Goal: Task Accomplishment & Management: Complete application form

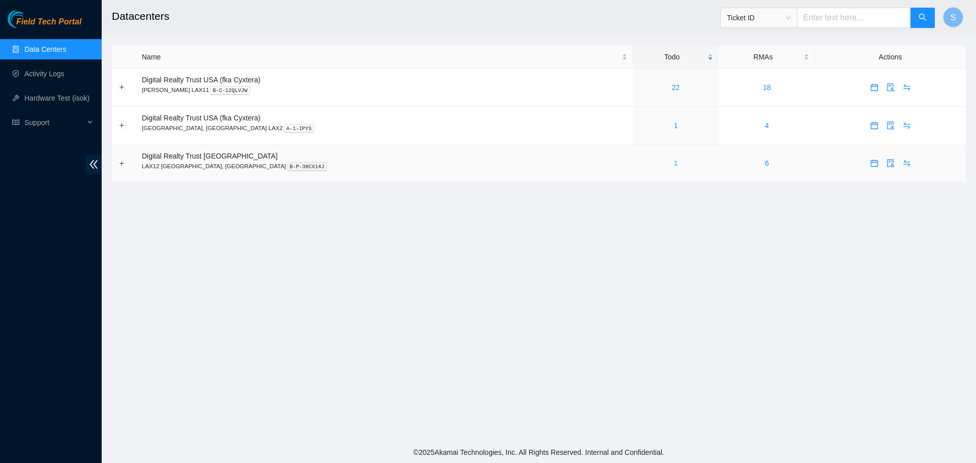
click at [674, 167] on link "1" at bounding box center [676, 163] width 4 height 8
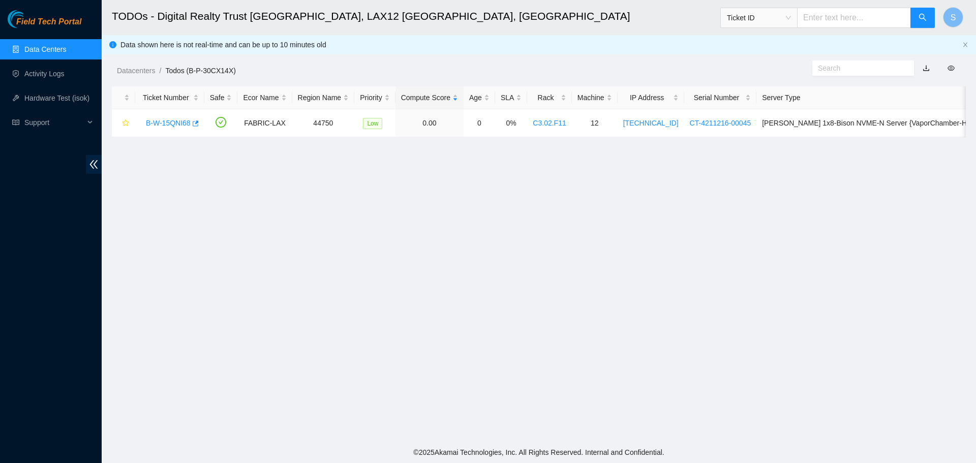
click at [58, 51] on link "Data Centers" at bounding box center [45, 49] width 42 height 8
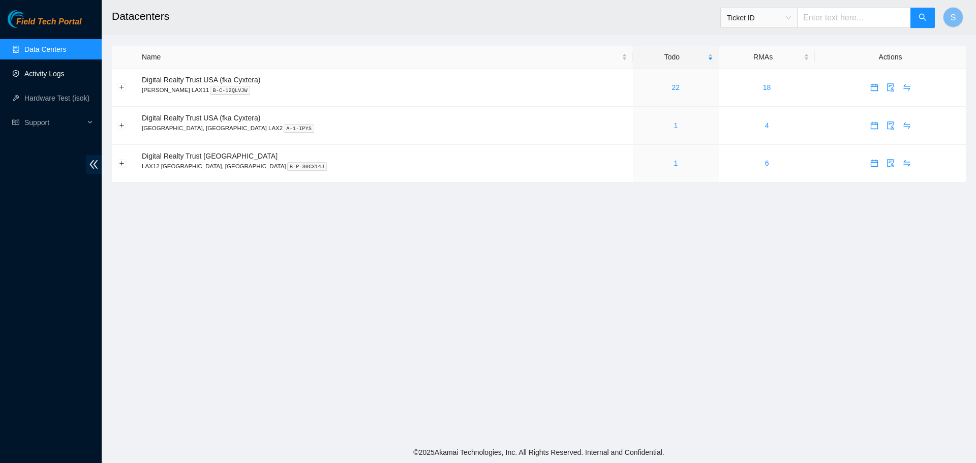
click at [65, 70] on link "Activity Logs" at bounding box center [44, 74] width 40 height 8
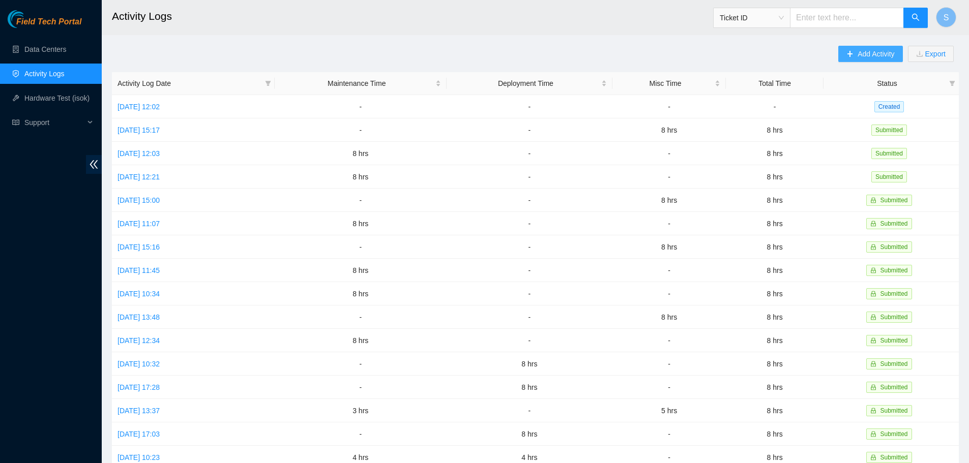
click at [881, 54] on span "Add Activity" at bounding box center [875, 53] width 37 height 11
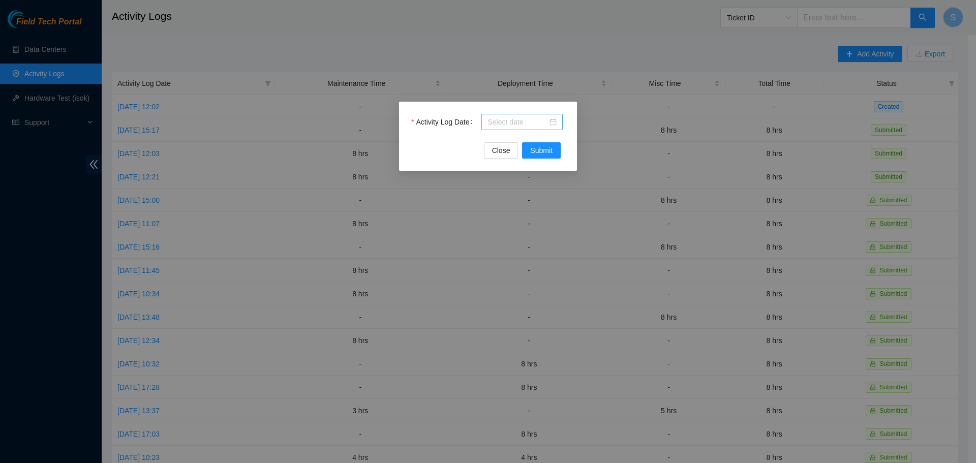
click at [525, 121] on input "Activity Log Date" at bounding box center [518, 121] width 60 height 11
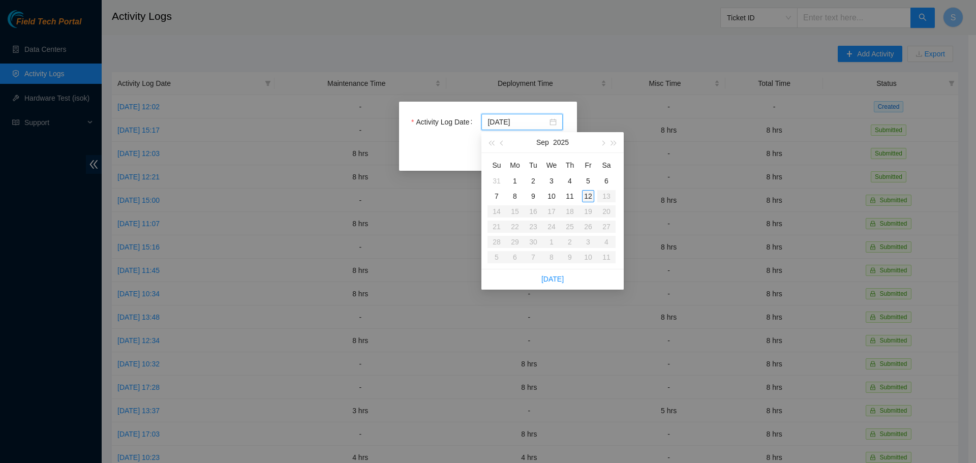
type input "[DATE]"
click at [573, 197] on div "11" at bounding box center [570, 196] width 12 height 12
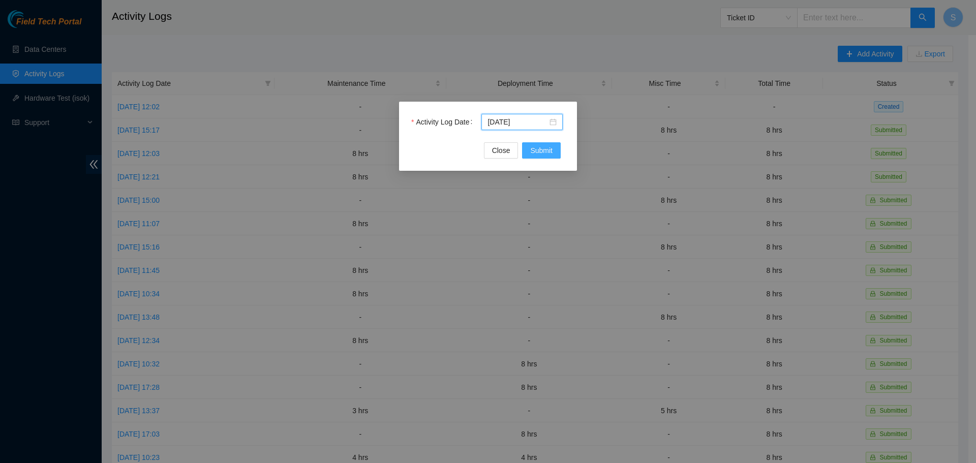
click at [547, 153] on span "Submit" at bounding box center [541, 150] width 22 height 11
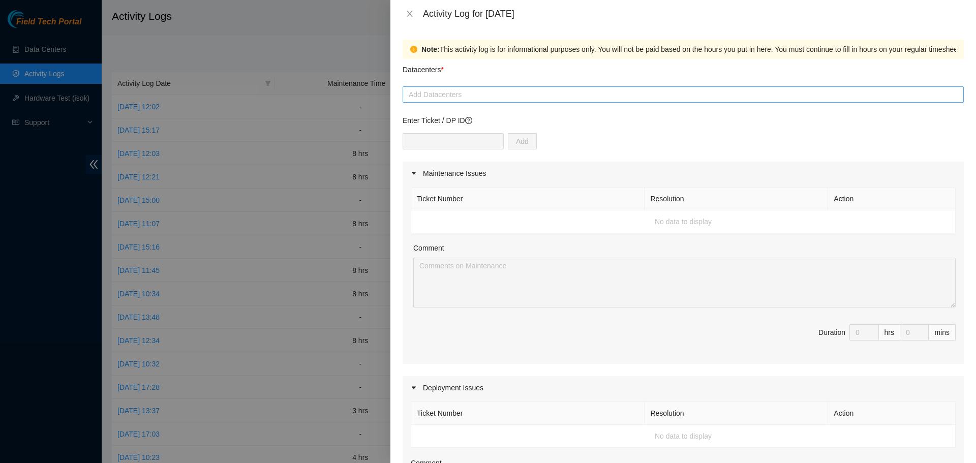
click at [456, 93] on div at bounding box center [683, 94] width 556 height 12
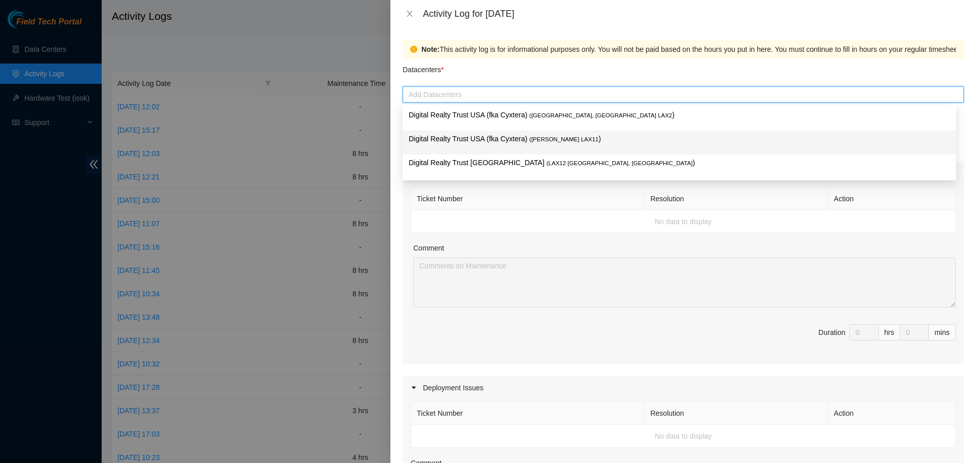
click at [470, 137] on p "Digital Realty Trust USA (fka Cyxtera) ( [PERSON_NAME] LAX11 )" at bounding box center [680, 139] width 542 height 12
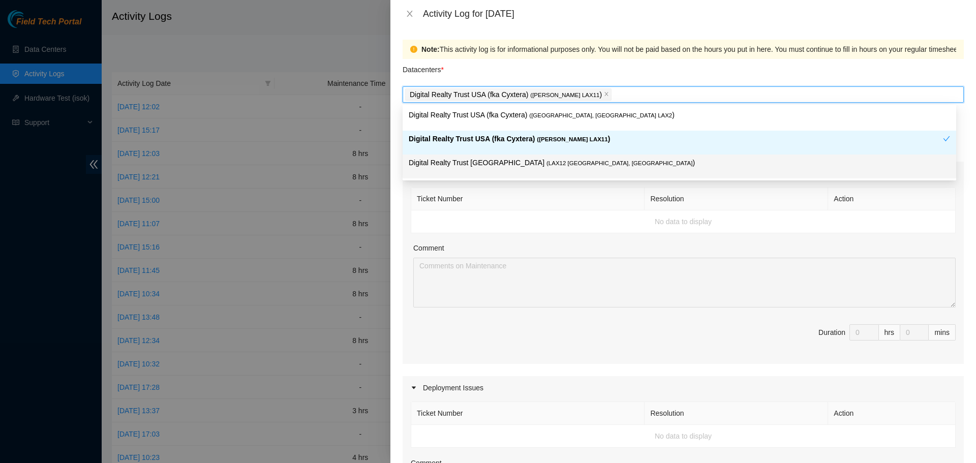
click at [551, 245] on div "Comment" at bounding box center [684, 250] width 543 height 15
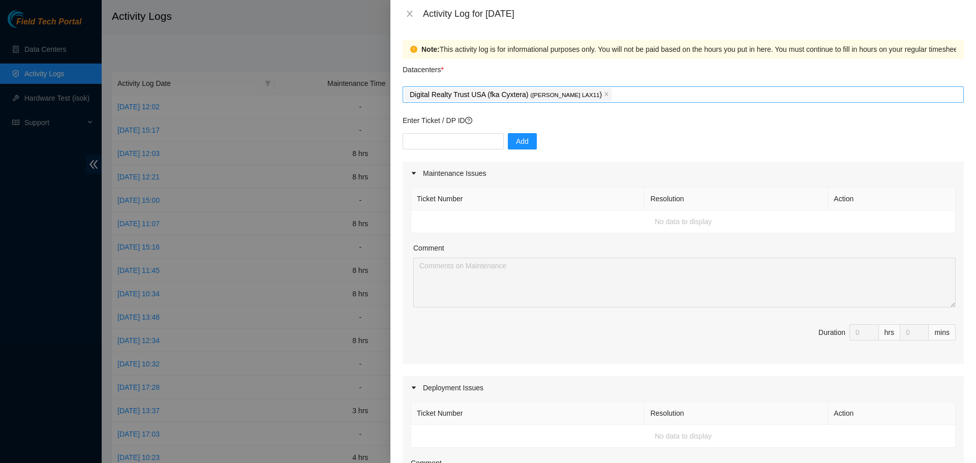
click at [506, 91] on p "Digital Realty Trust USA (fka Cyxtera) ( [PERSON_NAME] LAX11 )" at bounding box center [506, 95] width 192 height 12
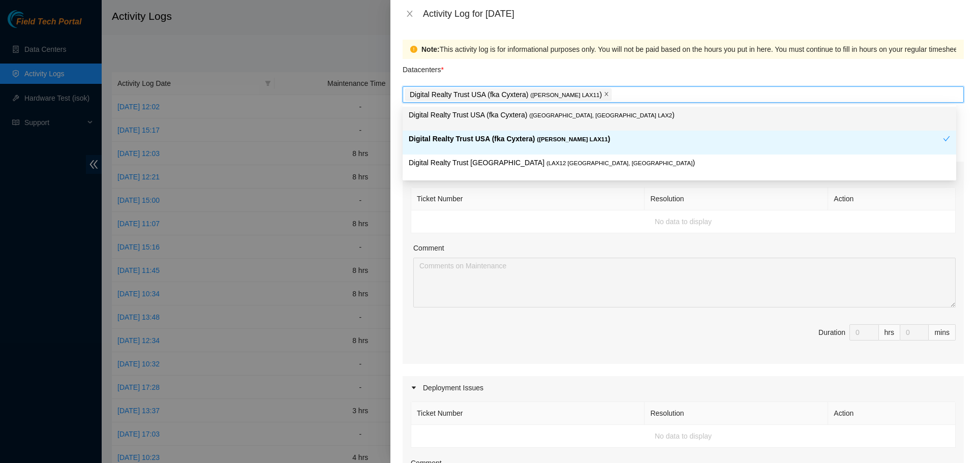
click at [604, 94] on icon "close" at bounding box center [606, 94] width 5 height 5
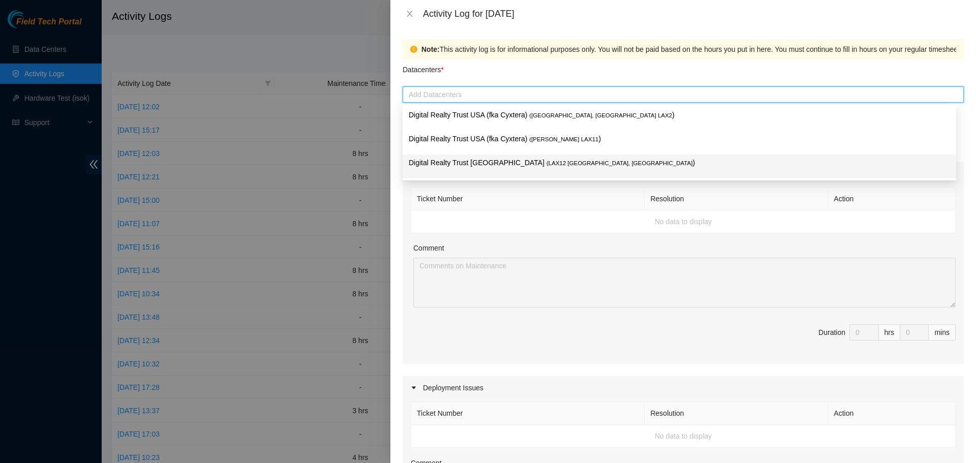
click at [516, 168] on p "Digital Realty Trust [GEOGRAPHIC_DATA] ( LAX12 [GEOGRAPHIC_DATA], [GEOGRAPHIC_D…" at bounding box center [680, 163] width 542 height 12
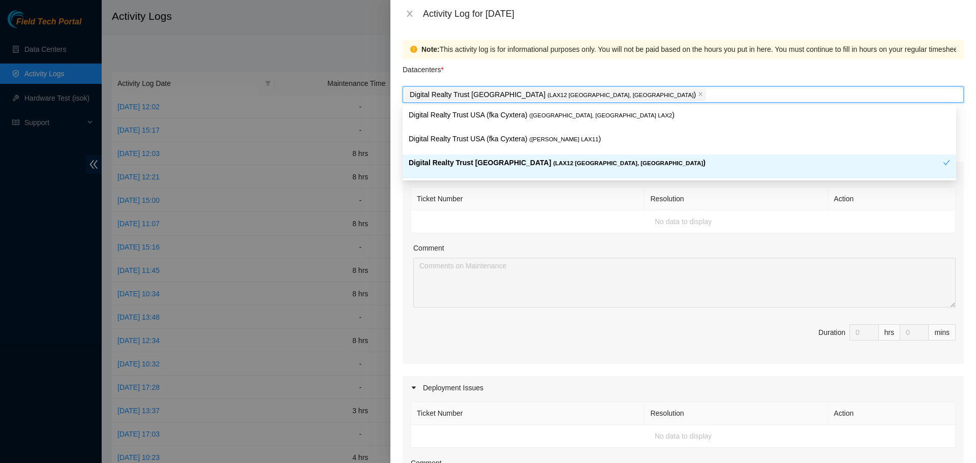
click at [536, 158] on p "Digital Realty Trust [GEOGRAPHIC_DATA] ( LAX12 [GEOGRAPHIC_DATA], [GEOGRAPHIC_D…" at bounding box center [676, 163] width 535 height 12
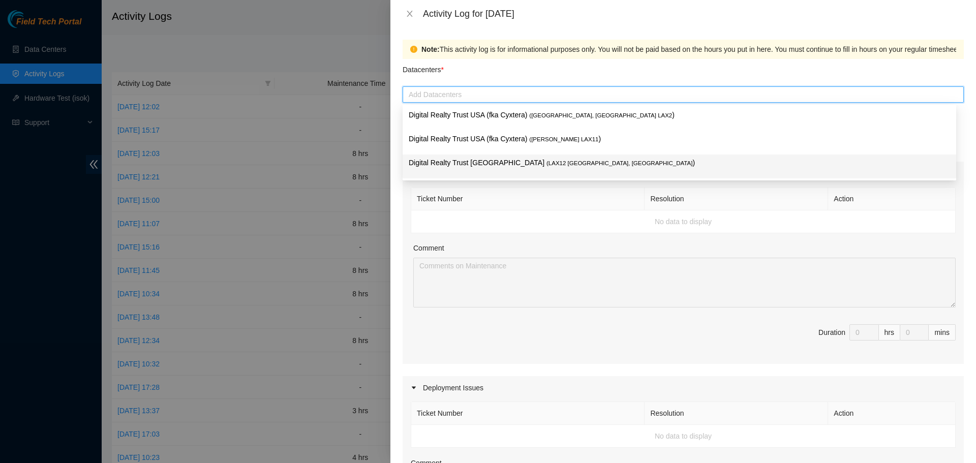
click at [559, 214] on td "No data to display" at bounding box center [683, 222] width 545 height 23
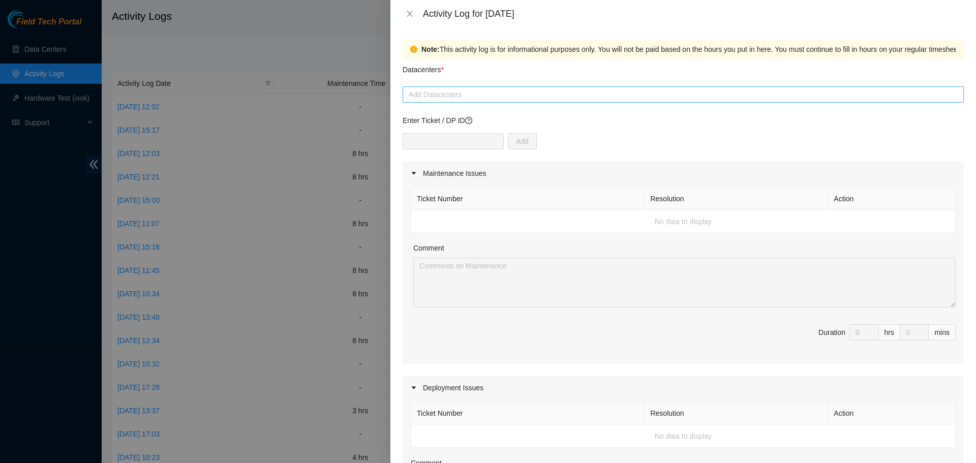
click at [532, 94] on div at bounding box center [683, 94] width 556 height 12
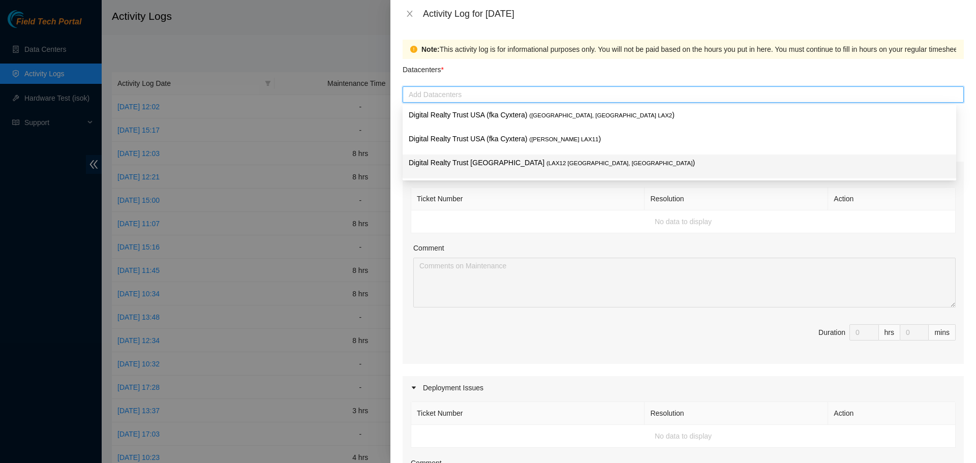
click at [547, 164] on span "( LAX12 [GEOGRAPHIC_DATA], [GEOGRAPHIC_DATA]" at bounding box center [620, 163] width 146 height 6
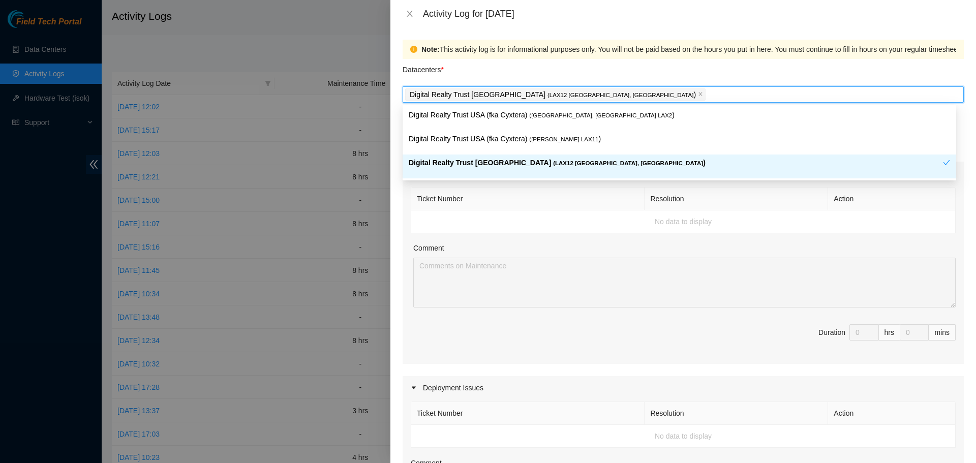
click at [534, 210] on th "Ticket Number" at bounding box center [527, 199] width 233 height 23
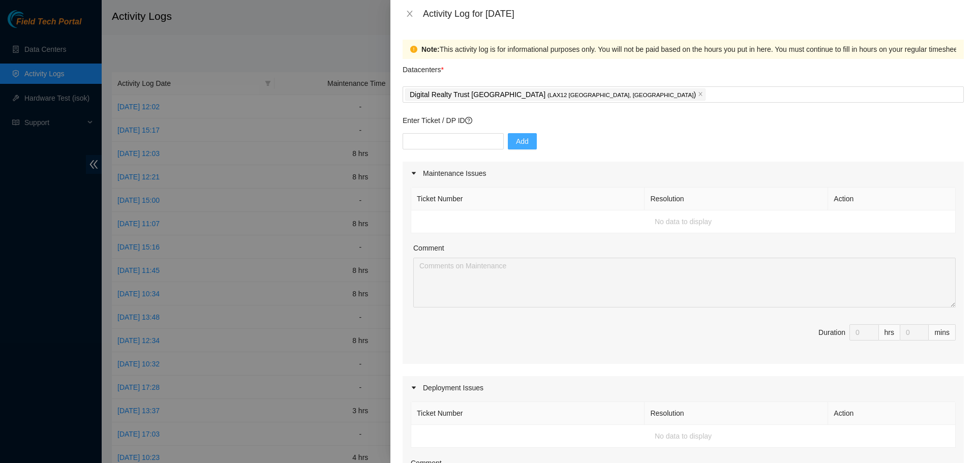
click at [516, 142] on span "Add" at bounding box center [522, 141] width 13 height 11
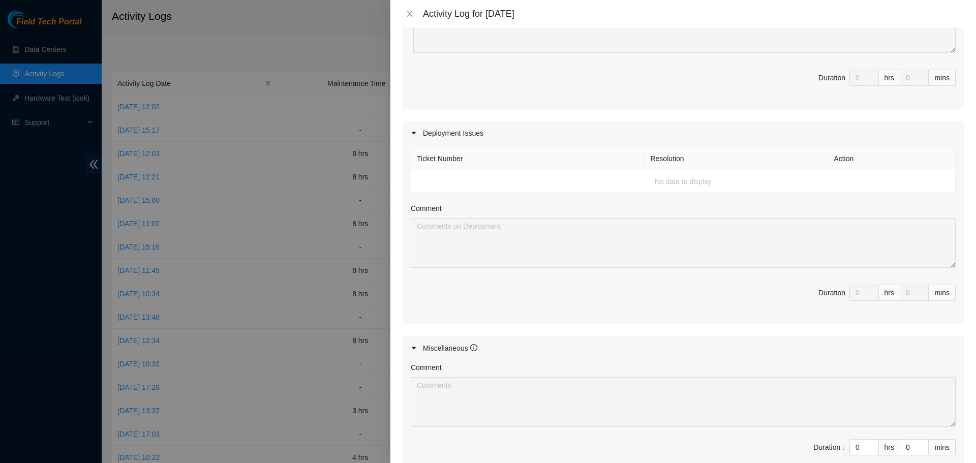
scroll to position [382, 0]
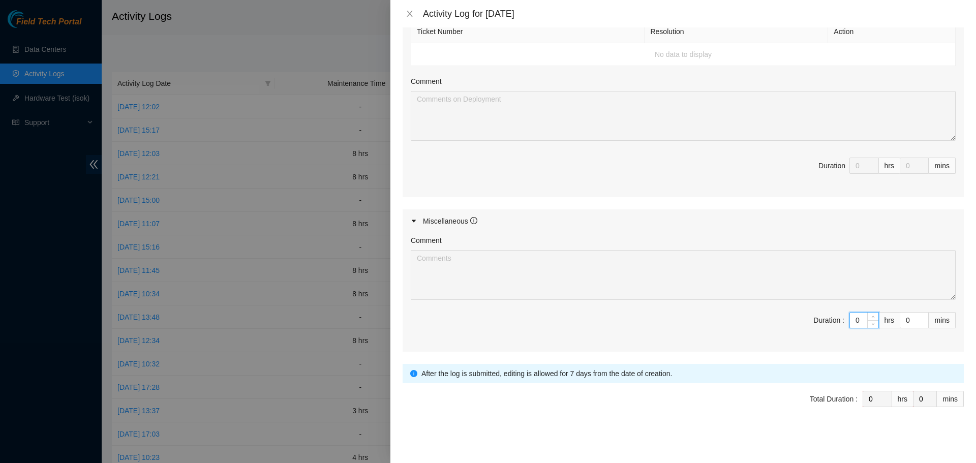
click at [855, 326] on input "0" at bounding box center [864, 320] width 28 height 15
type input "8"
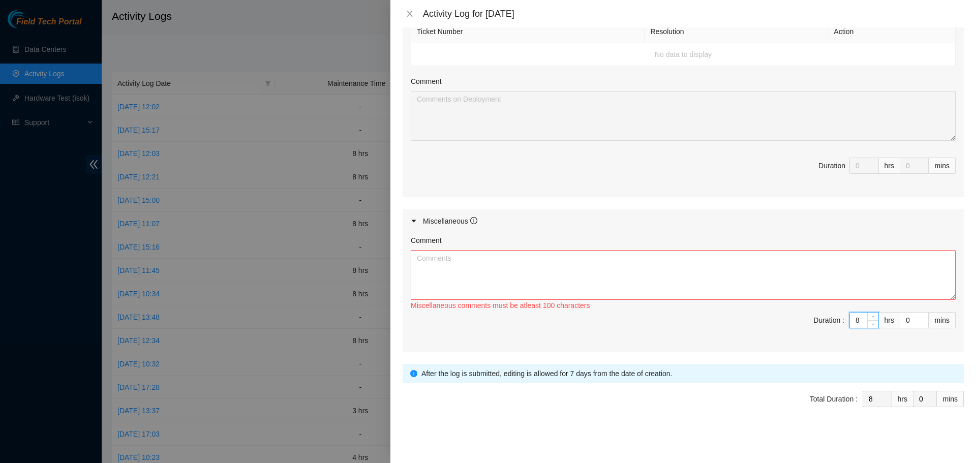
type input "8"
click at [770, 261] on textarea "Comment" at bounding box center [683, 275] width 545 height 50
type textarea "S"
type textarea "T"
type textarea "I"
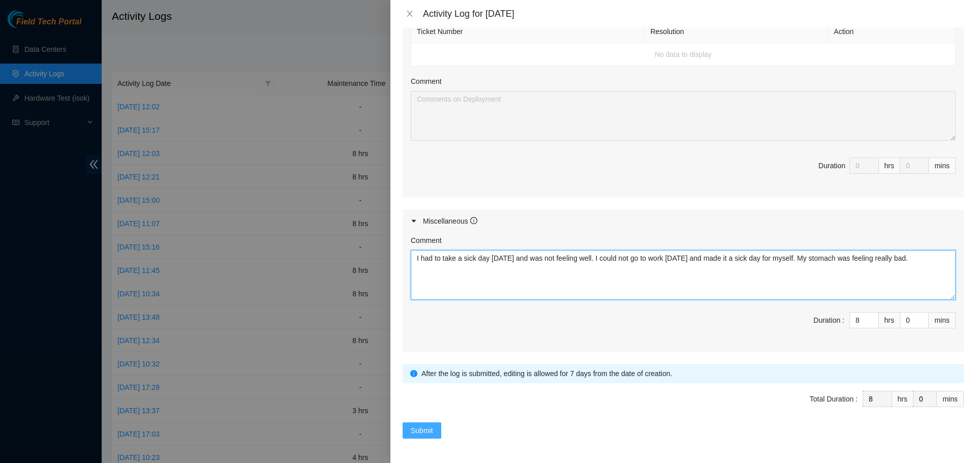
type textarea "I had to take a sick day [DATE] and was not feeling well. I could not go to wor…"
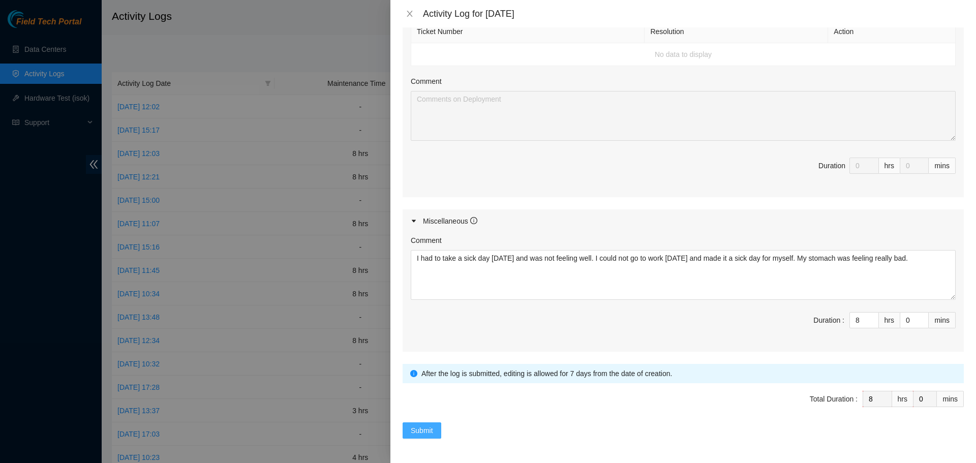
click at [430, 428] on span "Submit" at bounding box center [422, 430] width 22 height 11
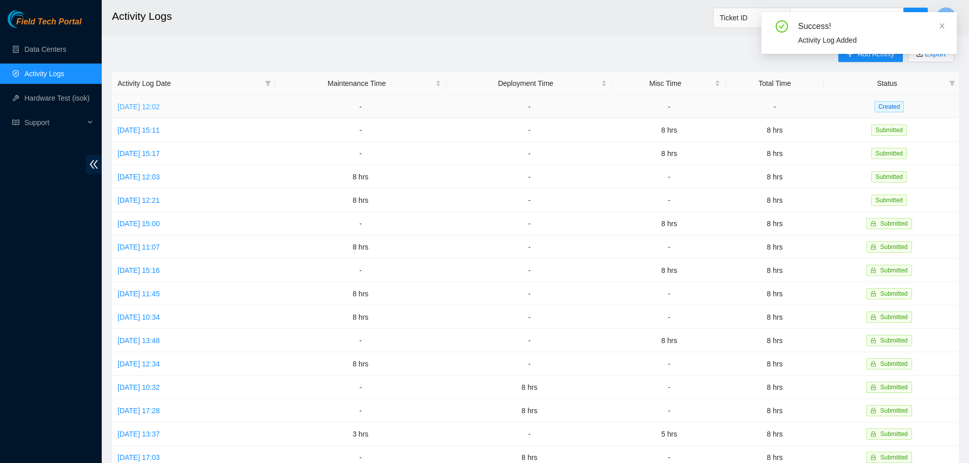
click at [160, 104] on link "[DATE] 12:02" at bounding box center [138, 107] width 42 height 8
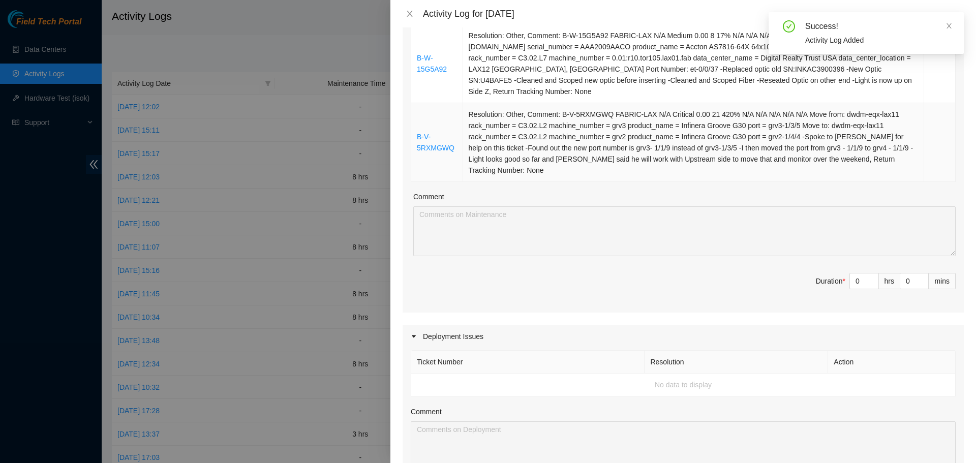
scroll to position [203, 0]
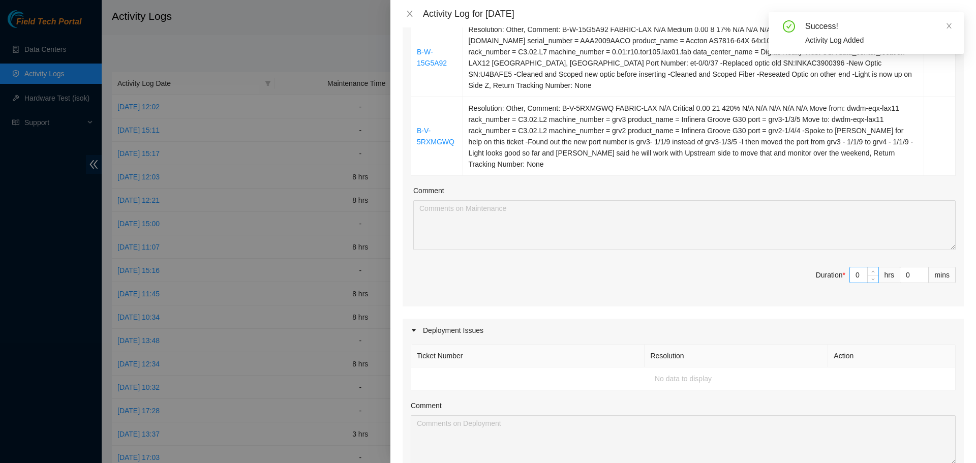
click at [856, 275] on input "0" at bounding box center [864, 275] width 28 height 15
type input "8"
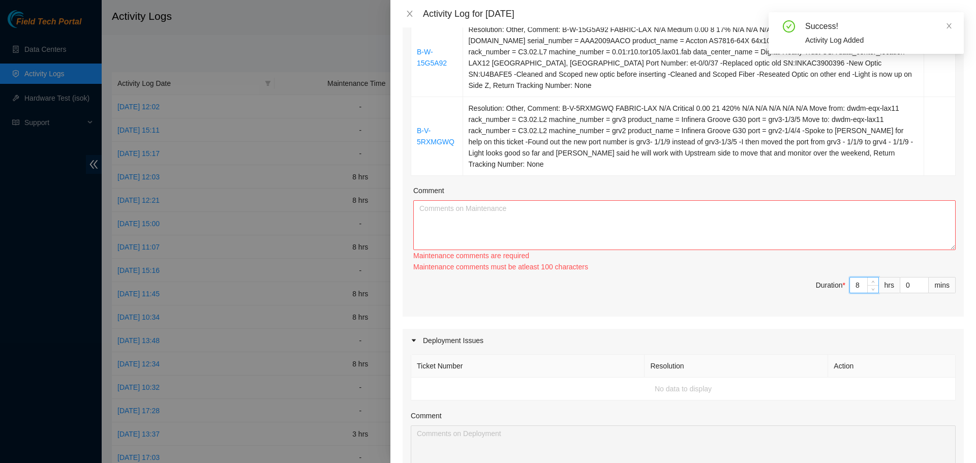
type input "8"
click at [786, 232] on textarea "Comment" at bounding box center [684, 225] width 543 height 50
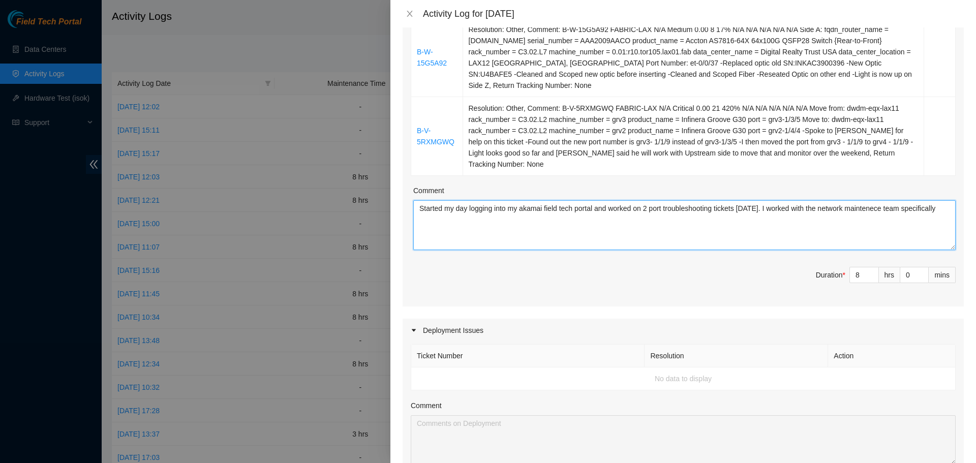
click at [863, 210] on textarea "Started my day logging into my akamai field tech portal and worked on 2 port tr…" at bounding box center [684, 225] width 543 height 50
click at [941, 212] on textarea "Started my day logging into my akamai field tech portal and worked on 2 port tr…" at bounding box center [684, 225] width 543 height 50
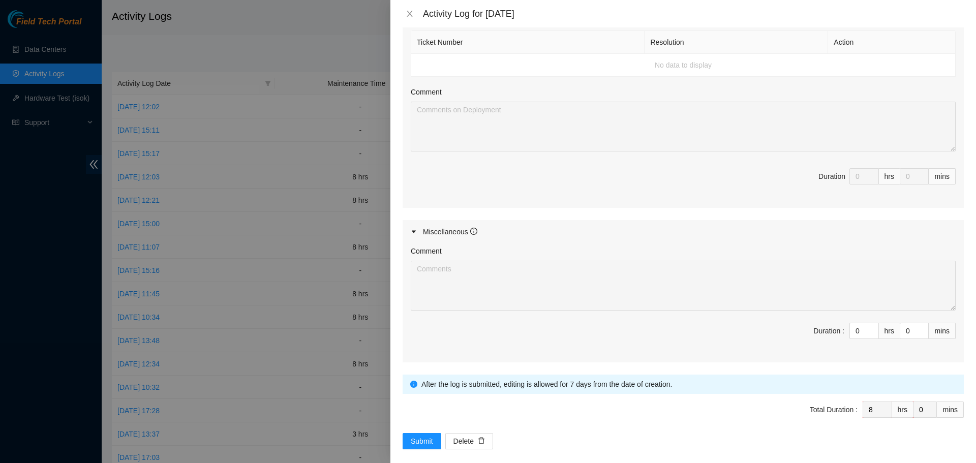
scroll to position [528, 0]
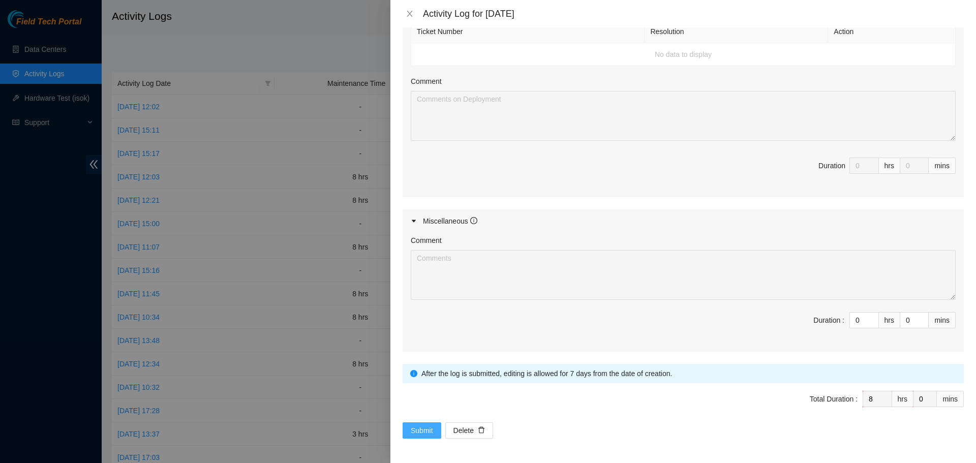
type textarea "Started my day logging into my akamai field tech portal and worked on 2 port tr…"
click at [414, 432] on span "Submit" at bounding box center [422, 430] width 22 height 11
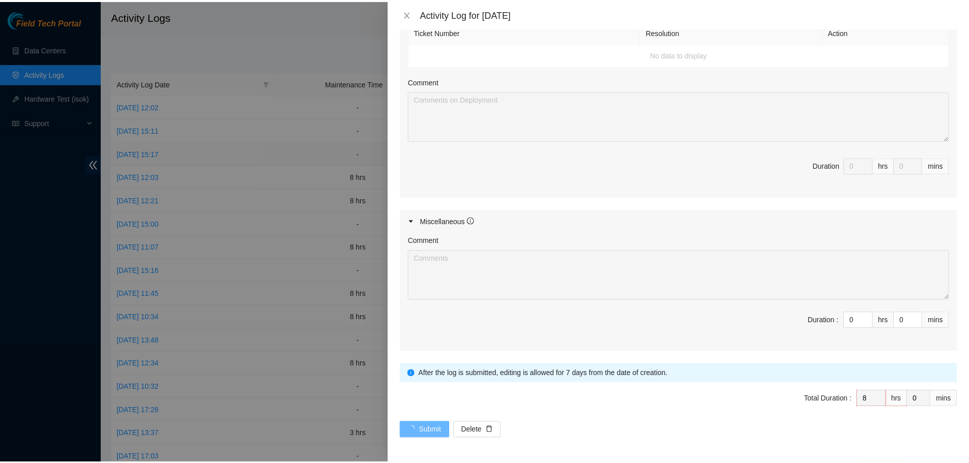
scroll to position [0, 0]
